Goal: Entertainment & Leisure: Browse casually

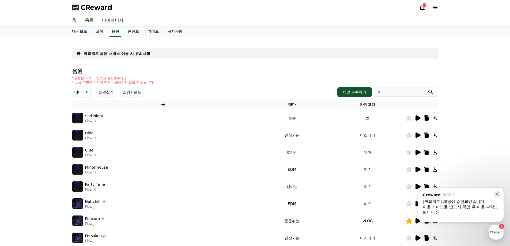
click at [81, 95] on p "테마" at bounding box center [77, 91] width 7 height 7
click at [84, 119] on button "어두운" at bounding box center [81, 121] width 16 height 12
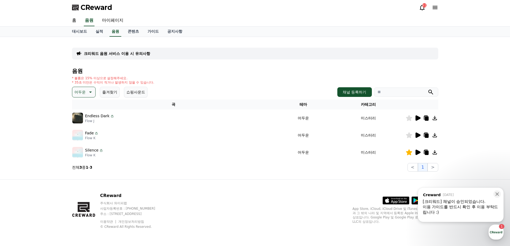
click at [419, 151] on icon at bounding box center [417, 152] width 6 height 6
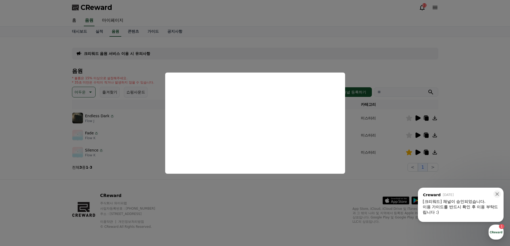
click at [250, 198] on button "close modal" at bounding box center [255, 123] width 510 height 246
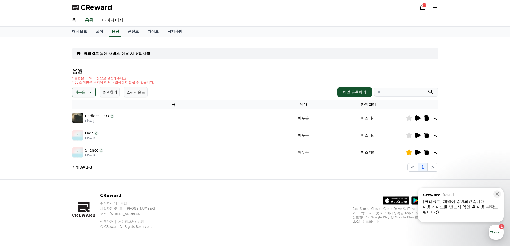
click at [417, 134] on icon at bounding box center [417, 134] width 5 height 5
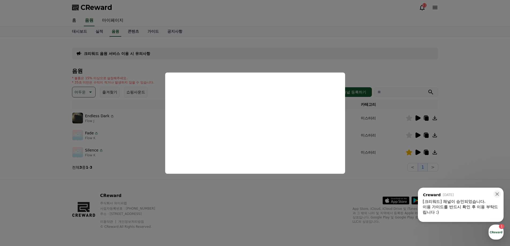
click at [220, 186] on button "close modal" at bounding box center [255, 123] width 510 height 246
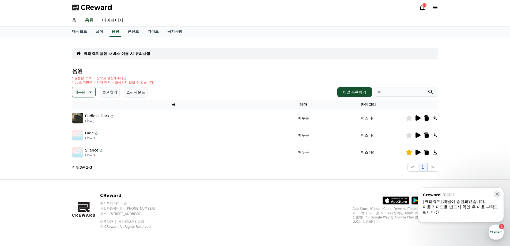
click at [108, 93] on button "즐겨찾기" at bounding box center [110, 92] width 20 height 11
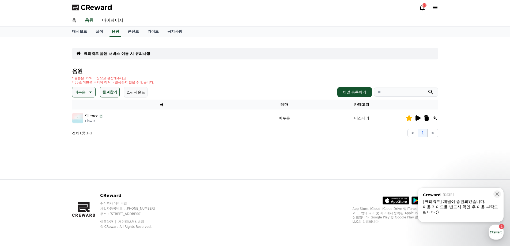
click at [89, 91] on icon at bounding box center [90, 92] width 6 height 6
click at [81, 105] on button "전체" at bounding box center [79, 106] width 12 height 12
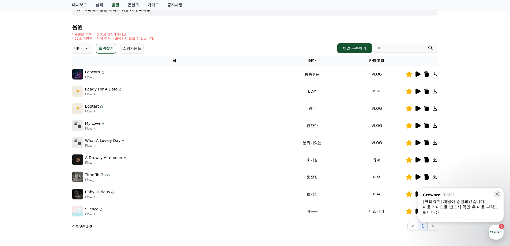
scroll to position [54, 0]
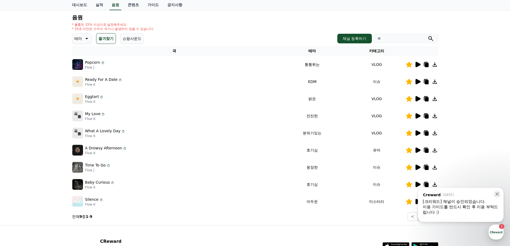
click at [418, 116] on icon at bounding box center [417, 115] width 5 height 5
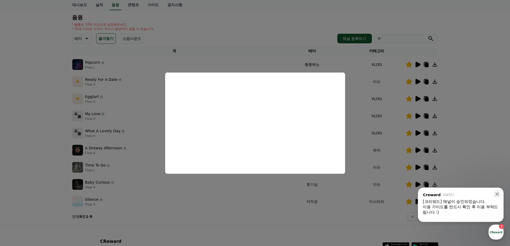
click at [473, 114] on button "close modal" at bounding box center [255, 123] width 510 height 246
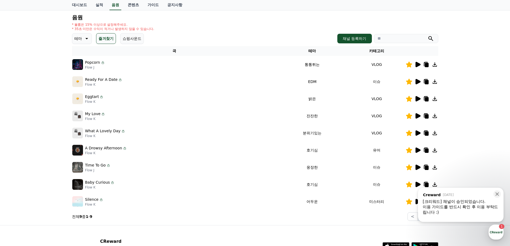
click at [473, 120] on div "크리워드 음원 서비스 이용 시 유의사항 음원 * 볼륨은 15% 이상으로 설정해주세요. * 35초 미만은 수익이 적거나 발생하지 않을 수 있습니…" at bounding box center [255, 104] width 510 height 242
click at [416, 132] on icon at bounding box center [417, 132] width 5 height 5
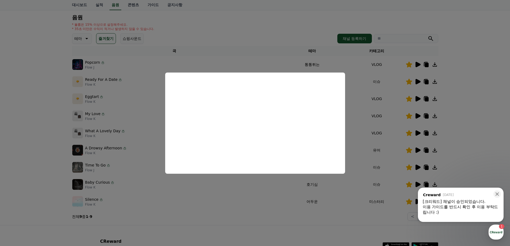
click at [465, 139] on button "close modal" at bounding box center [255, 123] width 510 height 246
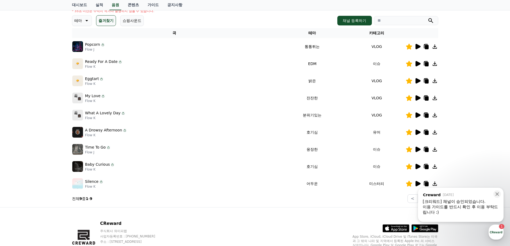
scroll to position [80, 0]
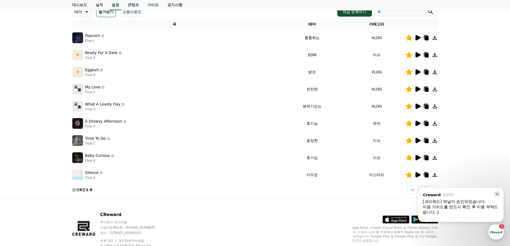
click at [416, 142] on icon at bounding box center [417, 140] width 5 height 5
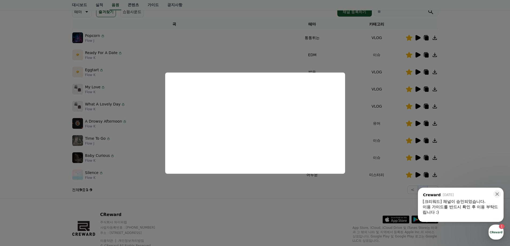
click at [239, 185] on button "close modal" at bounding box center [255, 123] width 510 height 246
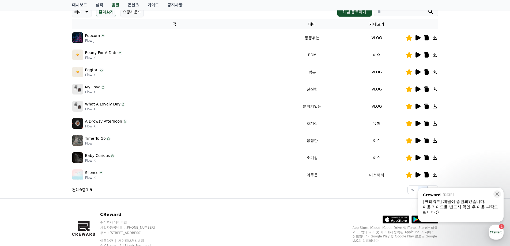
click at [419, 157] on icon at bounding box center [417, 157] width 5 height 5
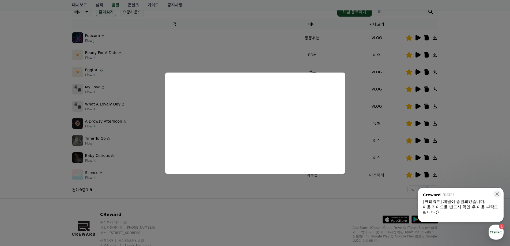
click at [234, 195] on button "close modal" at bounding box center [255, 123] width 510 height 246
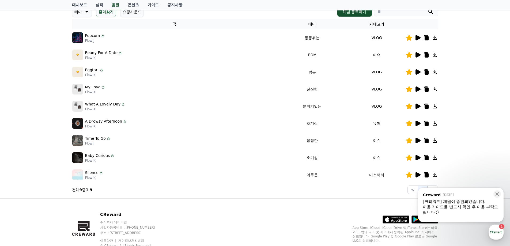
click at [417, 56] on icon at bounding box center [417, 54] width 5 height 5
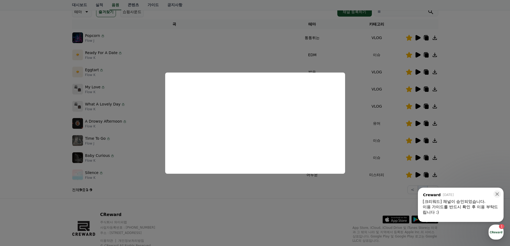
click at [242, 182] on button "close modal" at bounding box center [255, 123] width 510 height 246
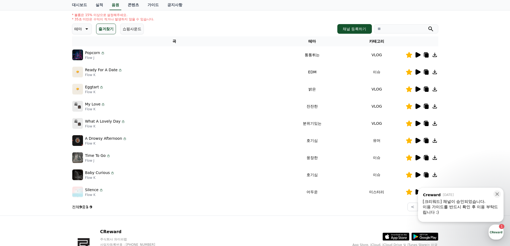
scroll to position [54, 0]
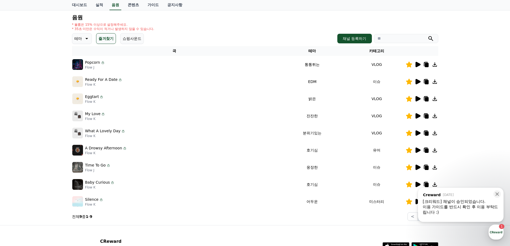
click at [130, 39] on button "쇼핑사운드" at bounding box center [132, 38] width 24 height 11
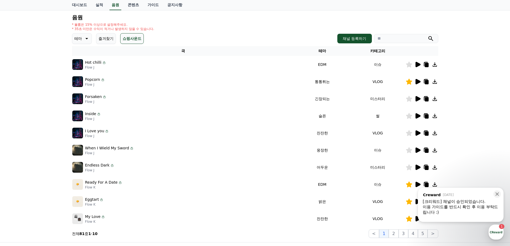
click at [111, 39] on button "즐겨찾기" at bounding box center [106, 38] width 20 height 11
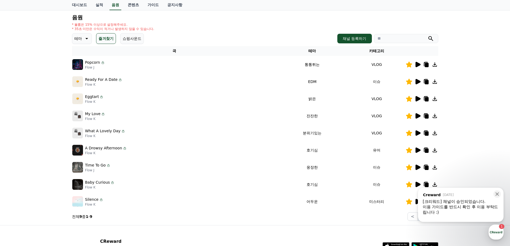
click at [129, 39] on button "쇼핑사운드" at bounding box center [132, 38] width 24 height 11
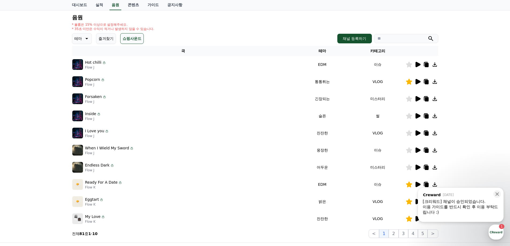
click at [108, 39] on button "즐겨찾기" at bounding box center [106, 38] width 20 height 11
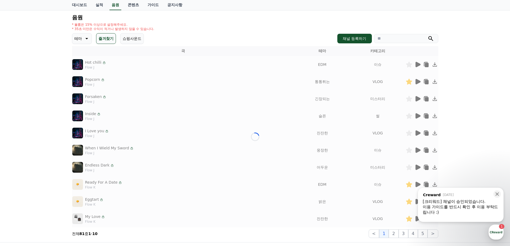
click at [127, 38] on button "쇼핑사운드" at bounding box center [132, 38] width 24 height 11
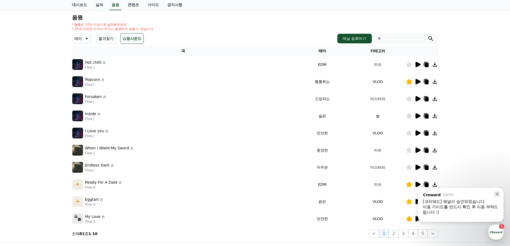
click at [417, 133] on icon at bounding box center [417, 132] width 5 height 5
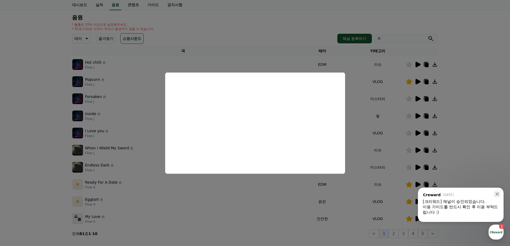
click at [245, 184] on button "close modal" at bounding box center [255, 123] width 510 height 246
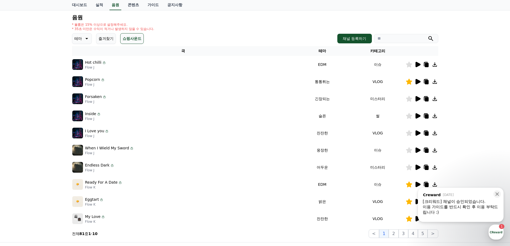
click at [408, 131] on icon at bounding box center [409, 133] width 6 height 6
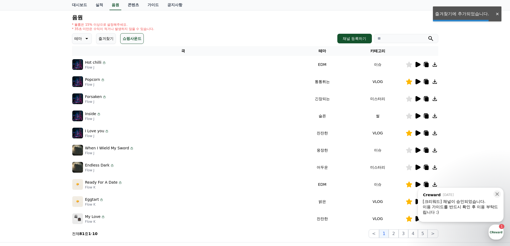
click at [426, 131] on icon at bounding box center [426, 132] width 4 height 5
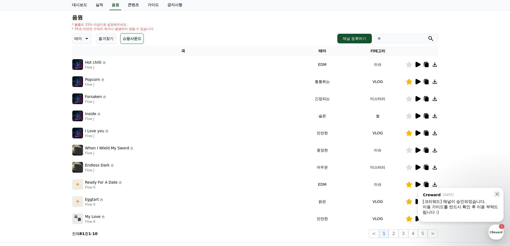
click at [79, 36] on p "테마" at bounding box center [77, 38] width 7 height 7
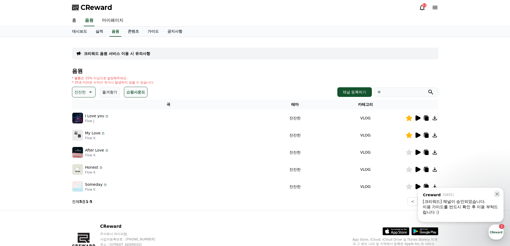
click at [415, 152] on icon at bounding box center [417, 152] width 6 height 6
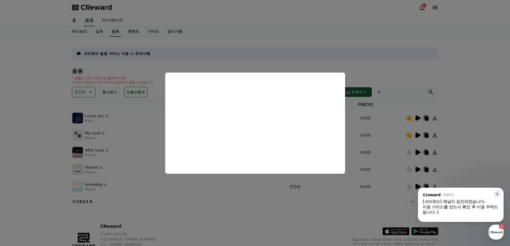
click at [285, 204] on button "close modal" at bounding box center [255, 123] width 510 height 246
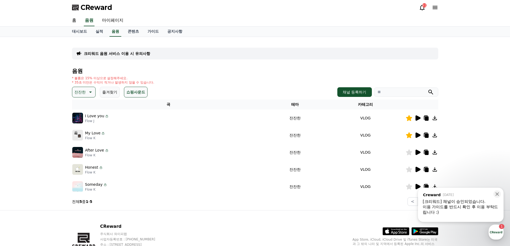
click at [418, 170] on icon at bounding box center [417, 169] width 5 height 5
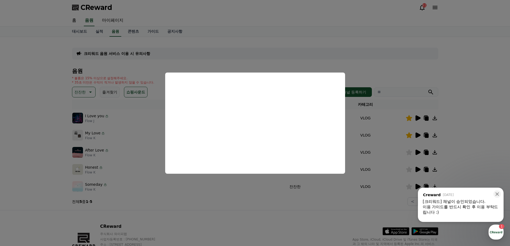
click at [261, 197] on button "close modal" at bounding box center [255, 123] width 510 height 246
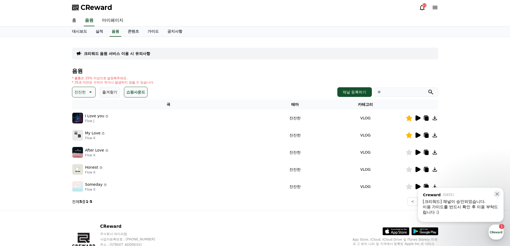
click at [416, 186] on icon at bounding box center [417, 186] width 5 height 5
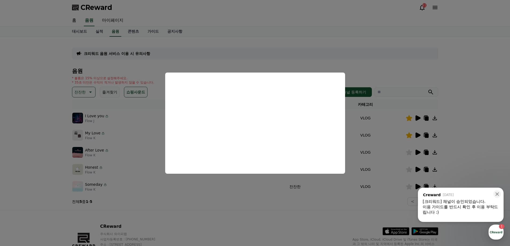
drag, startPoint x: 363, startPoint y: 202, endPoint x: 384, endPoint y: 197, distance: 22.0
click at [363, 202] on button "close modal" at bounding box center [255, 123] width 510 height 246
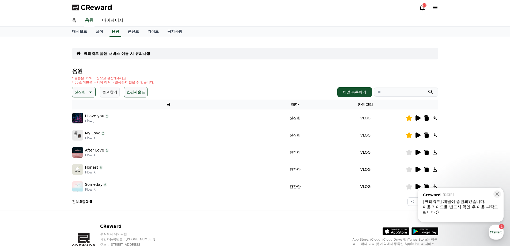
click at [409, 187] on icon at bounding box center [409, 187] width 6 height 6
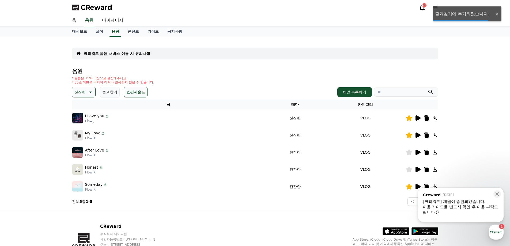
click at [425, 184] on icon at bounding box center [426, 186] width 6 height 6
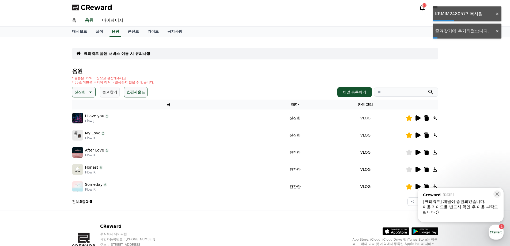
click at [68, 233] on div "CReward 주식회사 와이피랩 사업자등록번호 : 655-81-03655 주소 : 경기도 김포시 양촌읍 양곡로 495, 3층 305-비이16호…" at bounding box center [255, 243] width 375 height 66
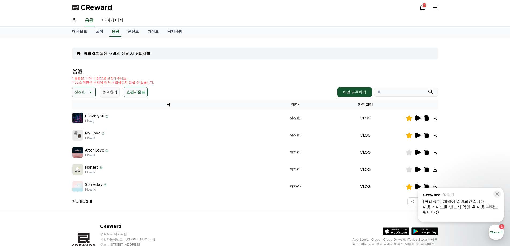
click at [287, 35] on div "대시보드 실적 음원 콘텐츠 가이드 공지사항" at bounding box center [255, 31] width 375 height 10
